Goal: Task Accomplishment & Management: Use online tool/utility

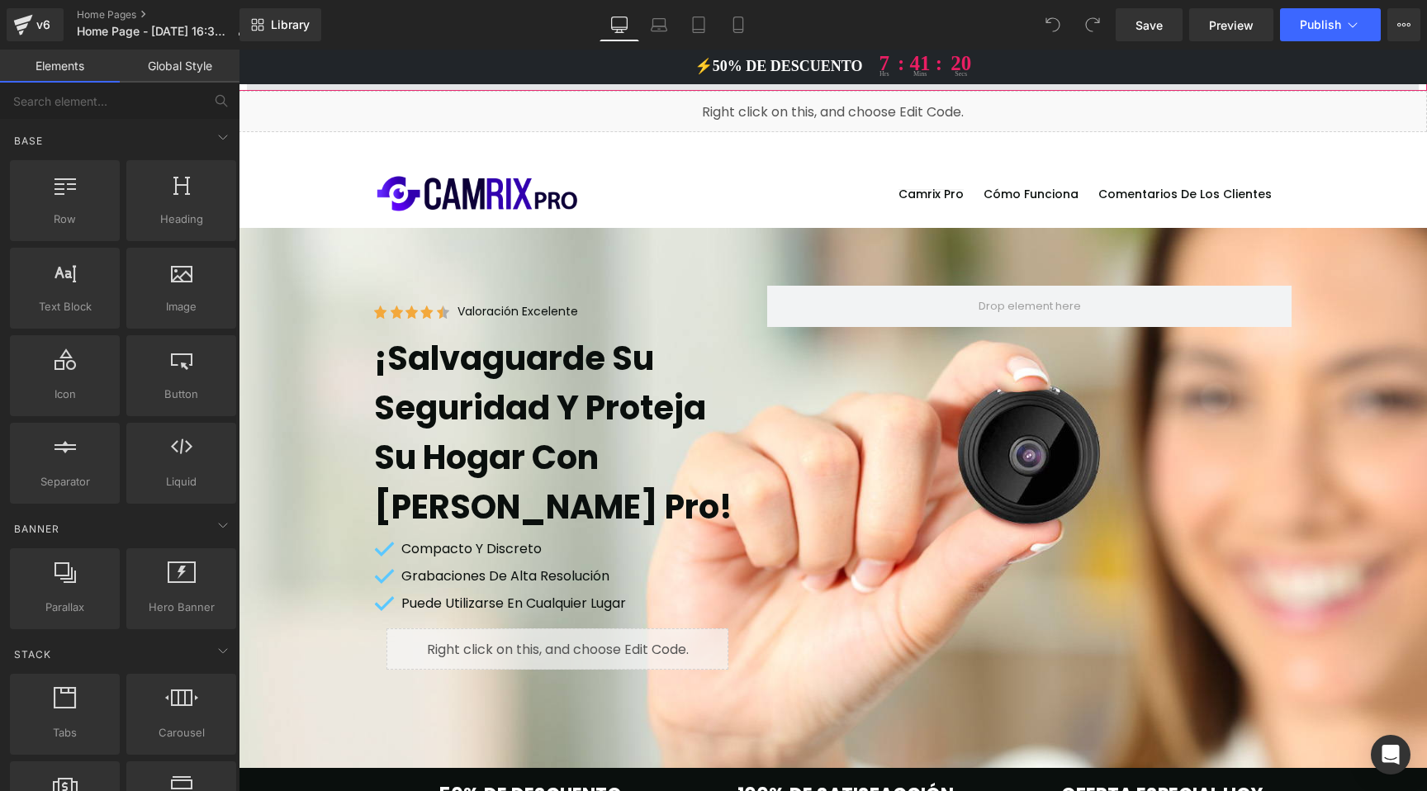
click at [833, 85] on span at bounding box center [833, 70] width 1172 height 41
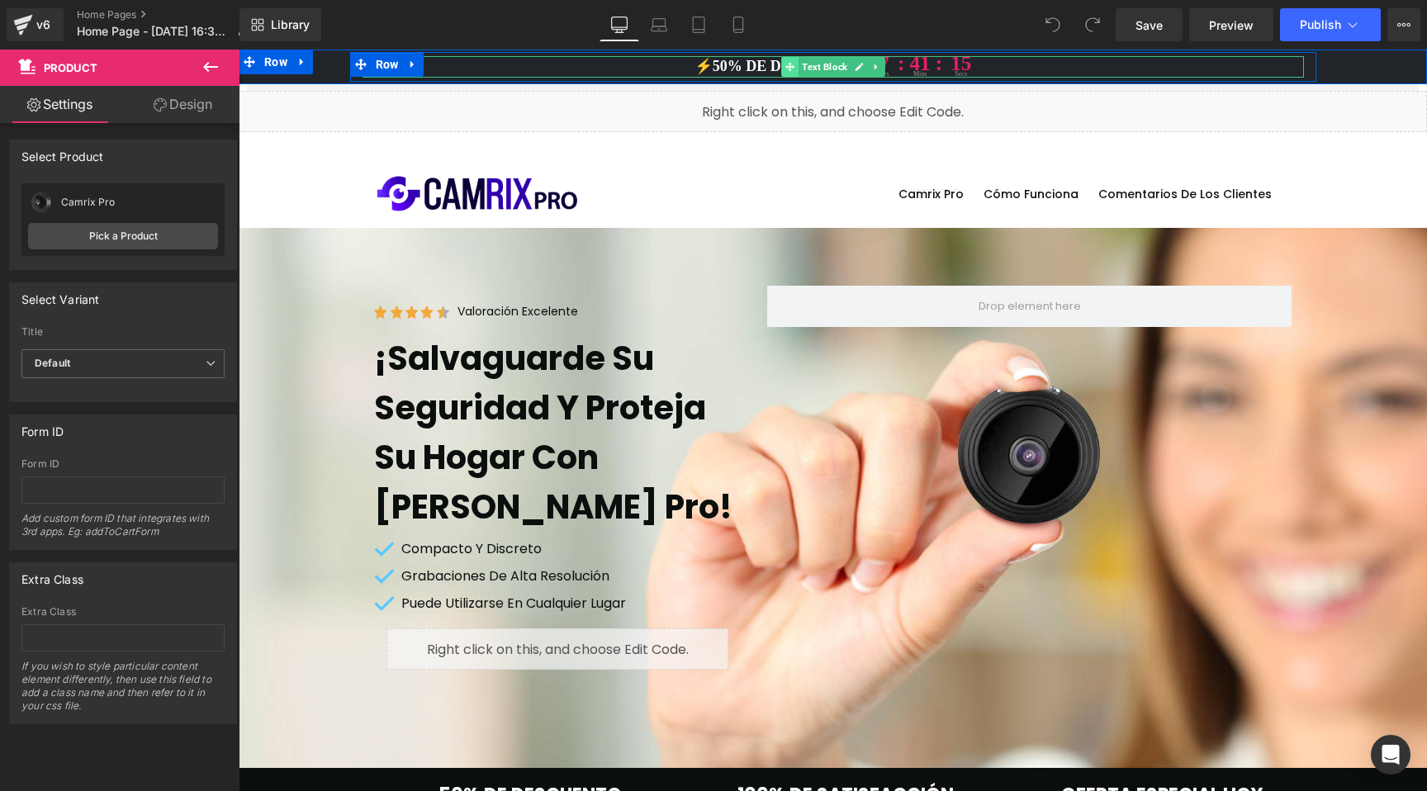
click at [781, 66] on span at bounding box center [789, 67] width 17 height 20
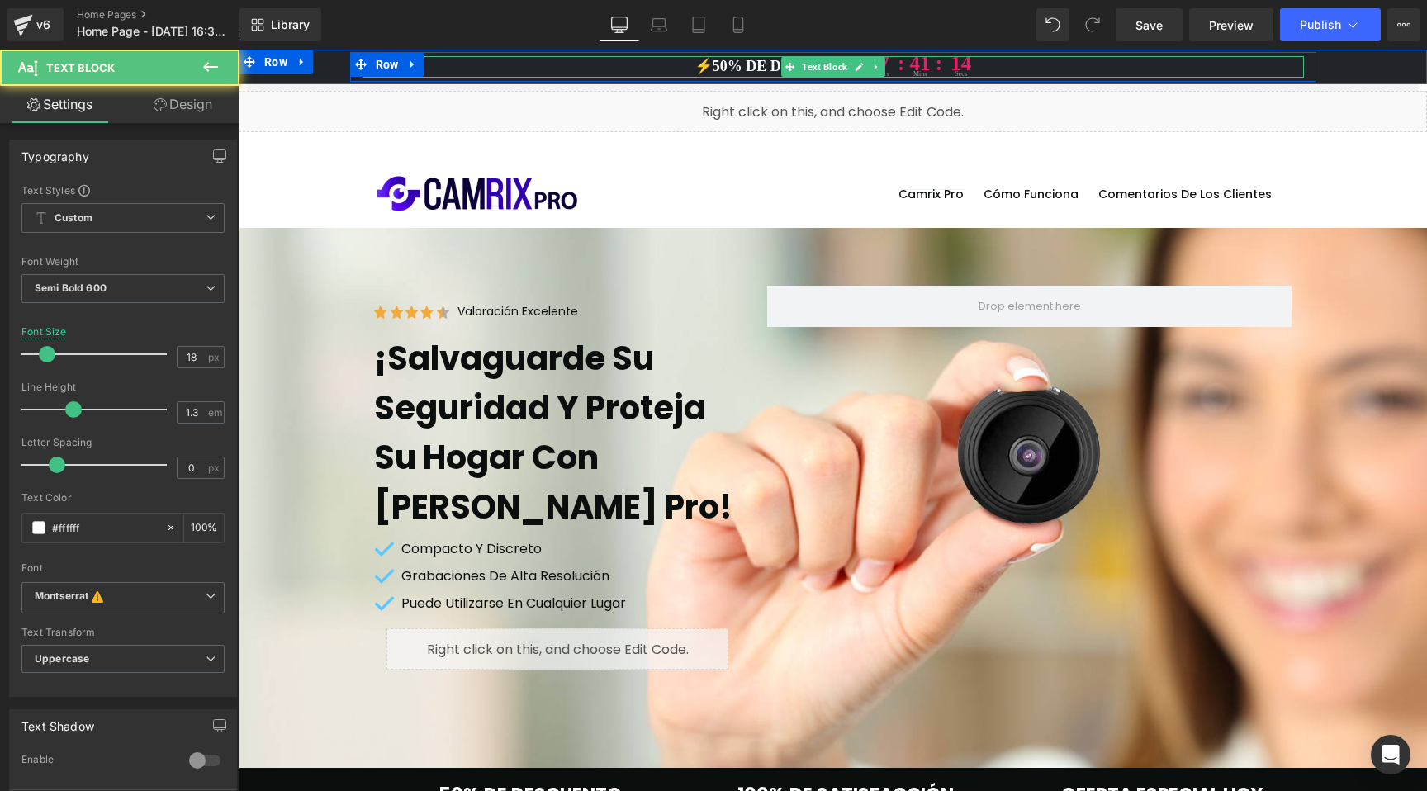
click at [762, 65] on p "⚡️50% DE DESCUENTO 7 hrs : 41 : mins 14 secs" at bounding box center [834, 66] width 942 height 21
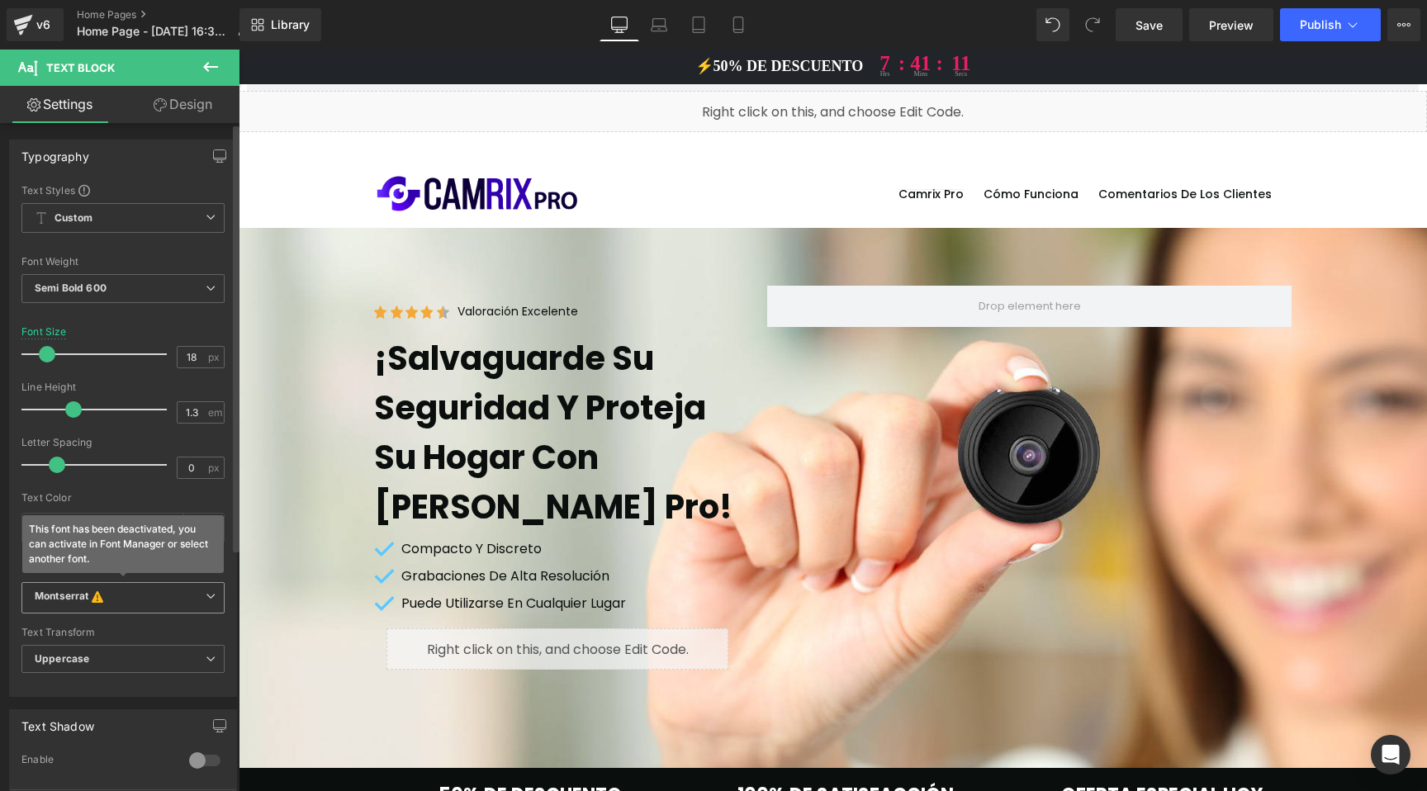
click at [73, 604] on icon "Montserrat" at bounding box center [62, 598] width 54 height 17
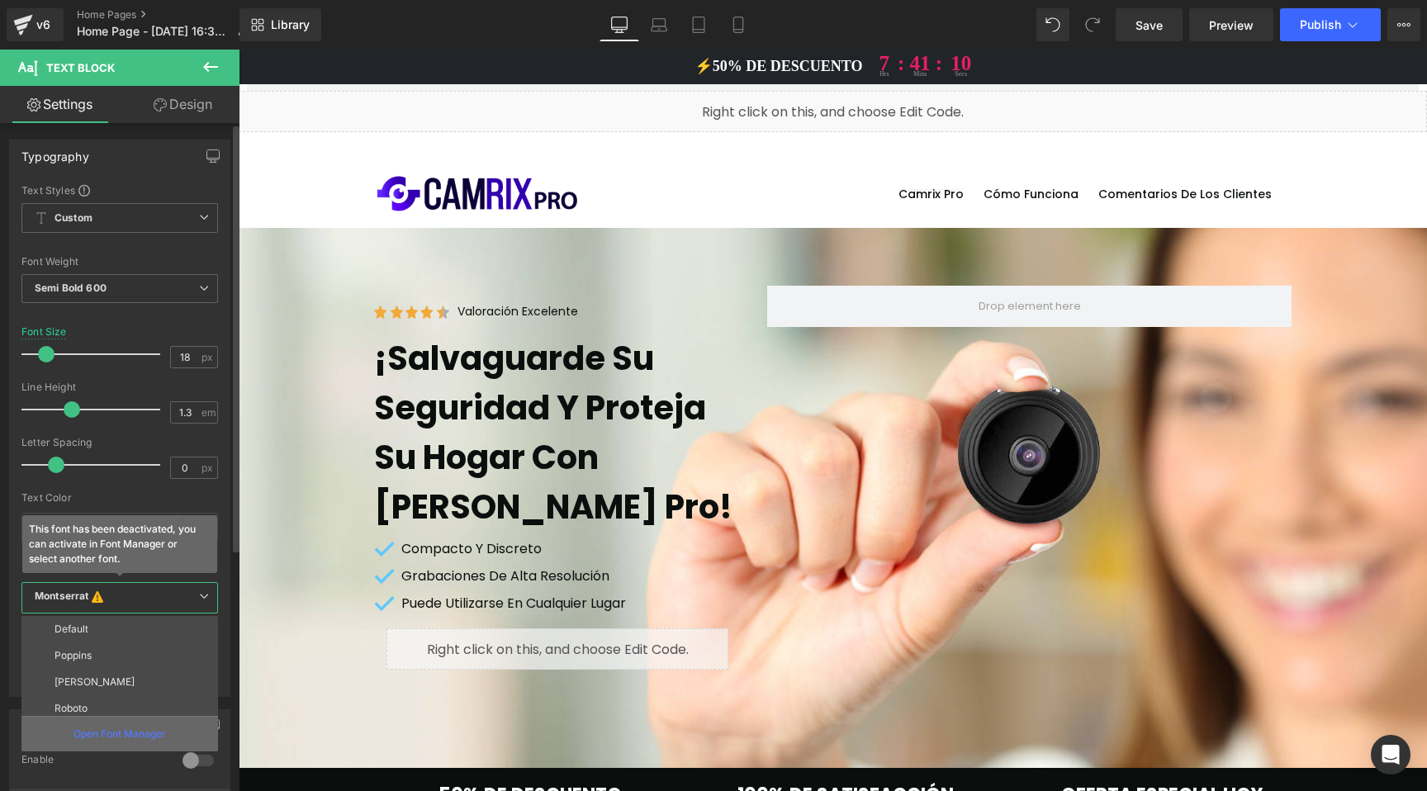
click at [108, 738] on p "Open Font Manager" at bounding box center [120, 734] width 93 height 15
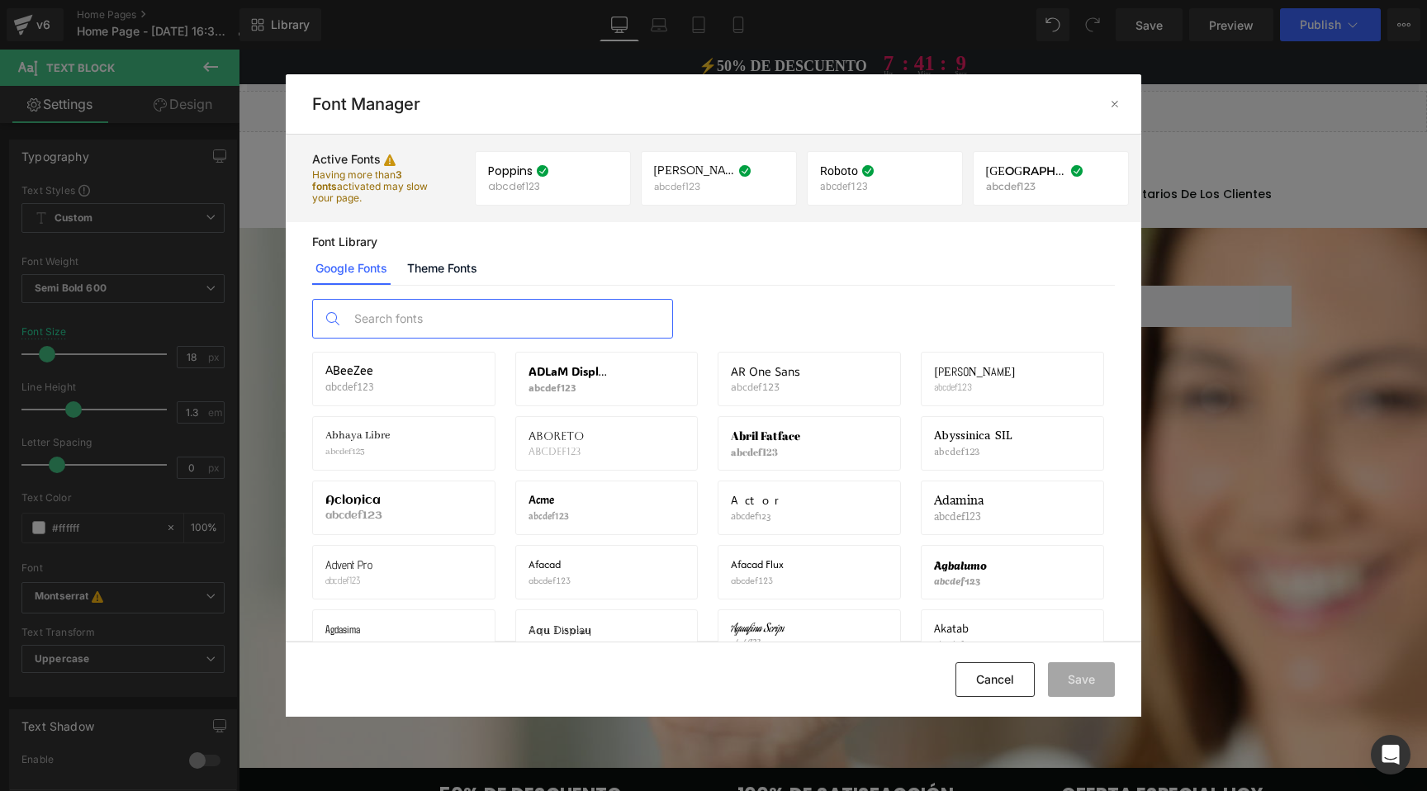
click at [366, 321] on input "text" at bounding box center [509, 319] width 326 height 38
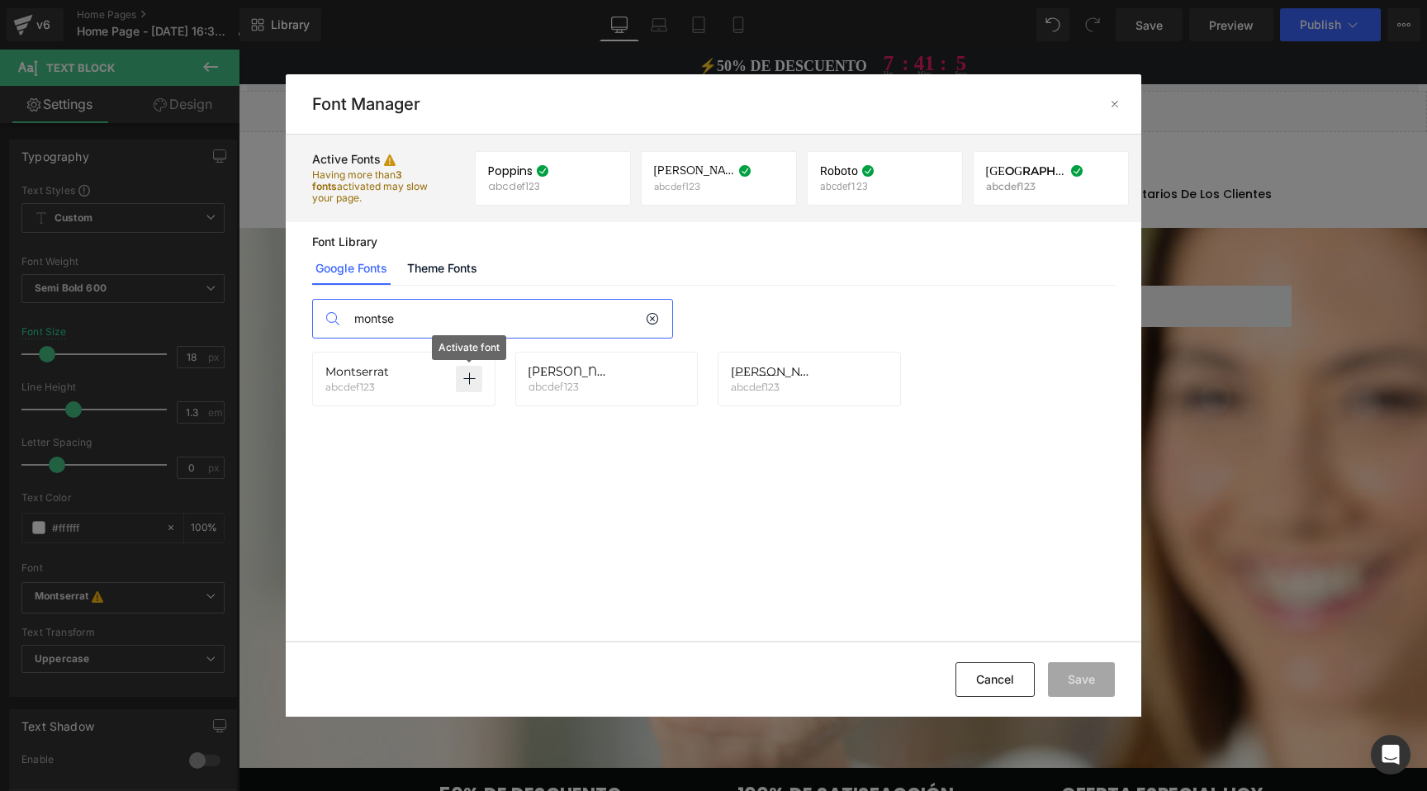
type input "montse"
click at [468, 381] on icon at bounding box center [469, 378] width 13 height 13
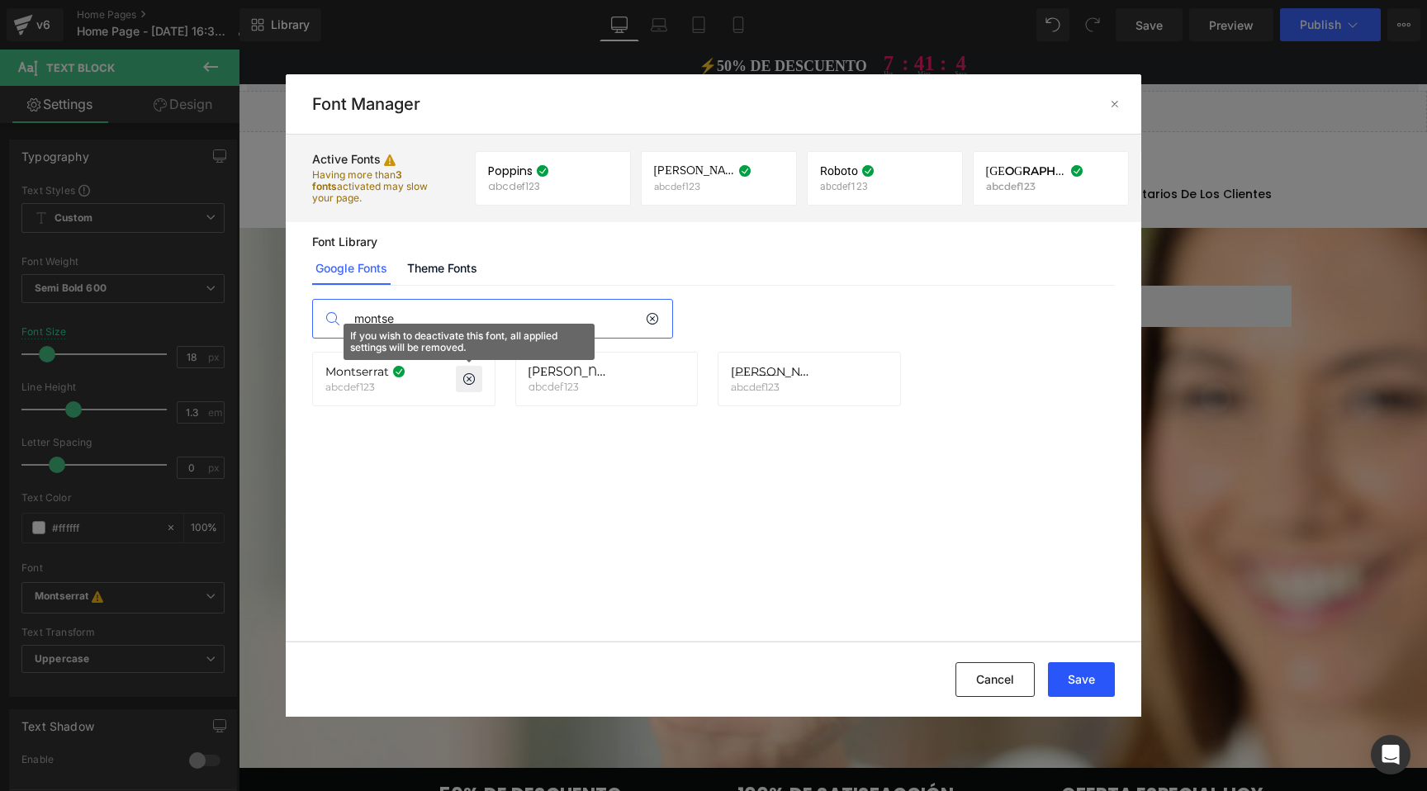
click at [1096, 669] on button "Save" at bounding box center [1081, 679] width 67 height 35
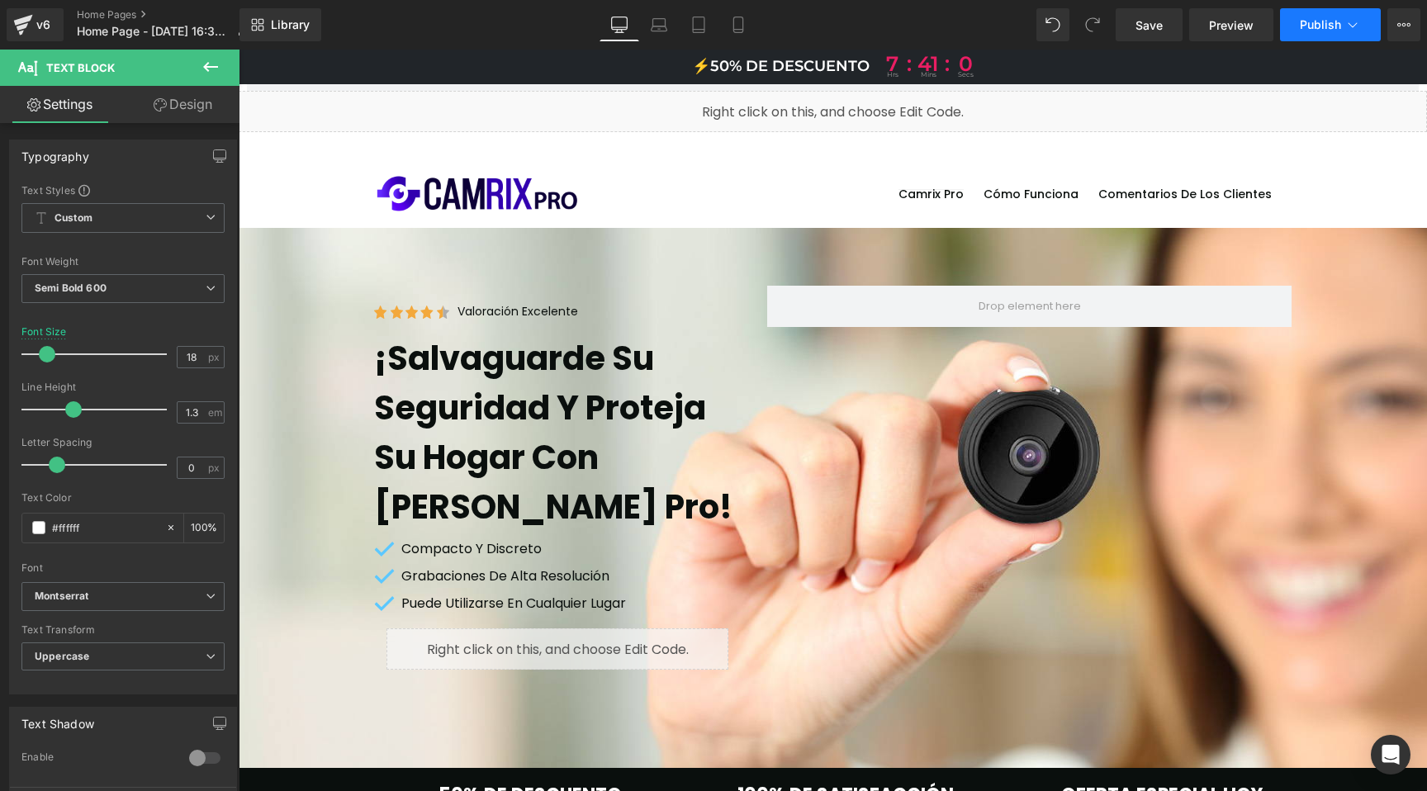
click at [1298, 23] on button "Publish" at bounding box center [1330, 24] width 101 height 33
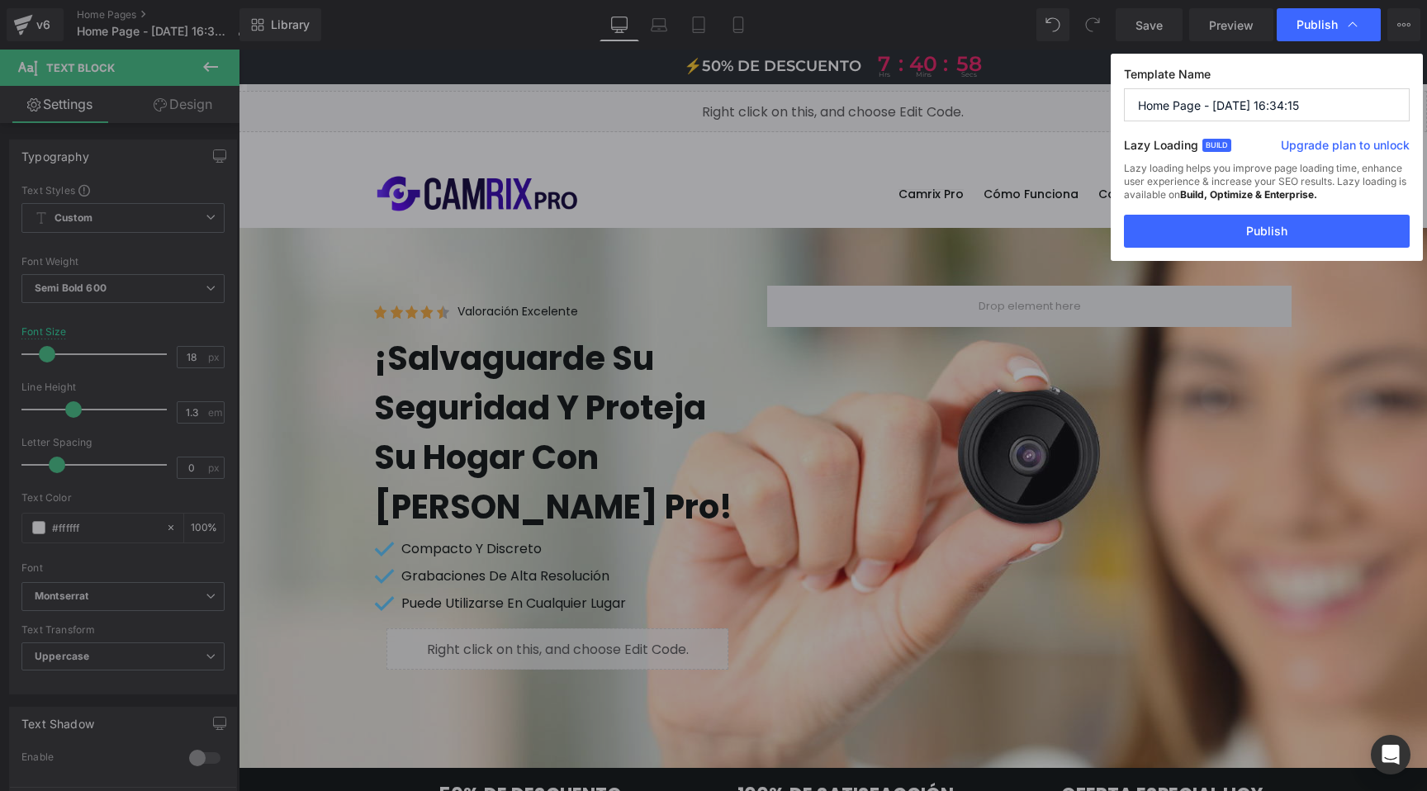
click at [1206, 106] on input "Home Page - [DATE] 16:34:15" at bounding box center [1267, 104] width 286 height 33
drag, startPoint x: 1207, startPoint y: 104, endPoint x: 1388, endPoint y: 102, distance: 181.7
click at [1388, 102] on input "Home Page - [DATE] 16:34:15" at bounding box center [1267, 104] width 286 height 33
type input "Home Page"
click at [1279, 219] on button "Publish" at bounding box center [1267, 231] width 286 height 33
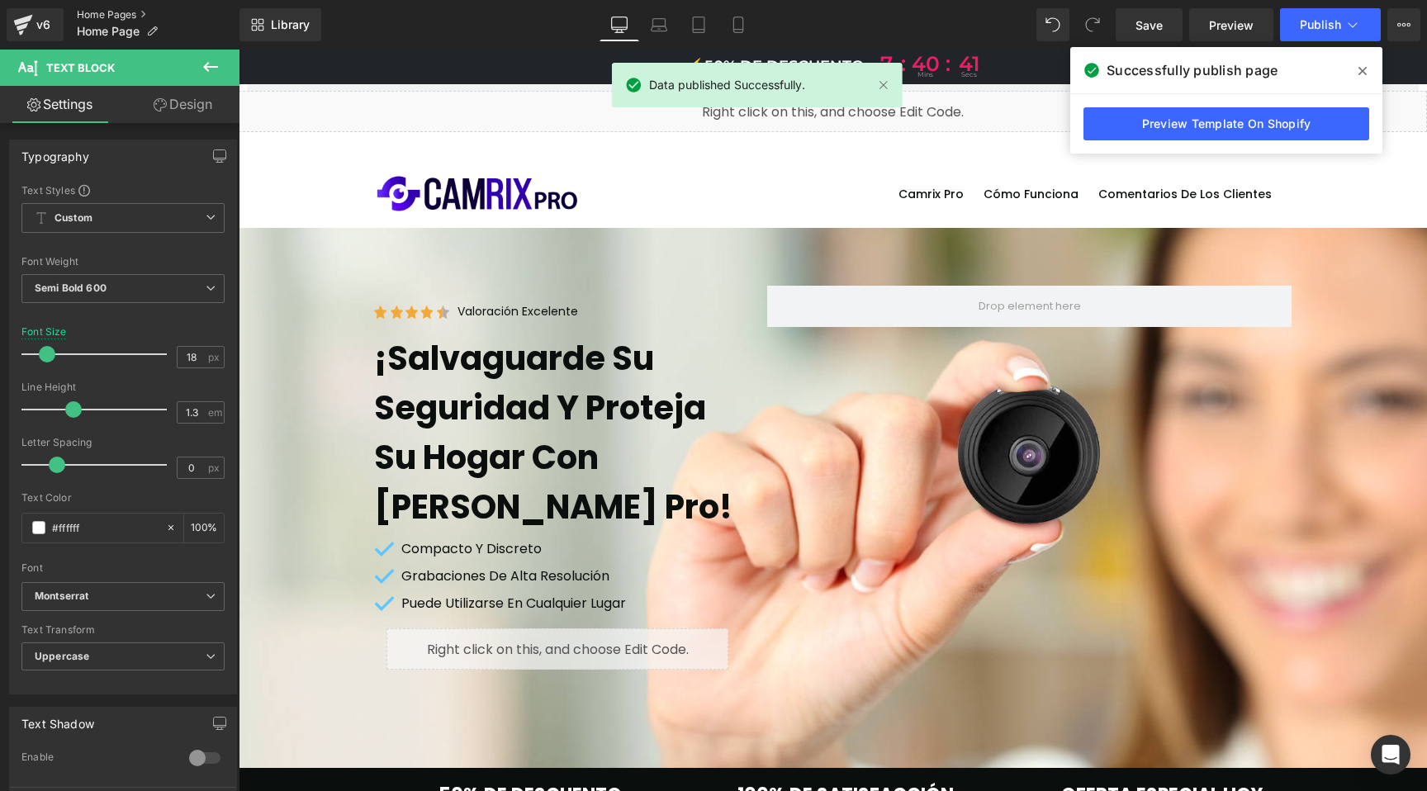
click at [103, 12] on link "Home Pages" at bounding box center [158, 14] width 163 height 13
